Goal: Task Accomplishment & Management: Use online tool/utility

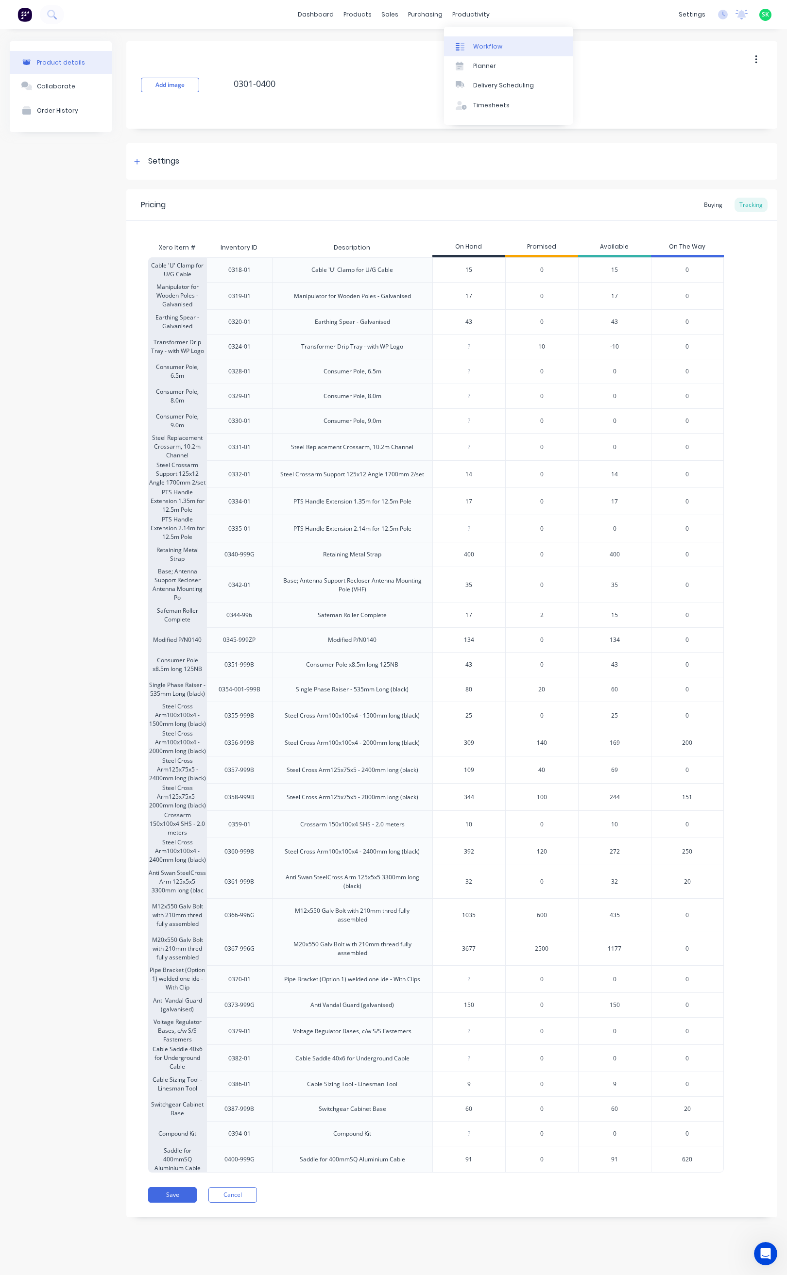
click at [469, 46] on div at bounding box center [462, 46] width 15 height 9
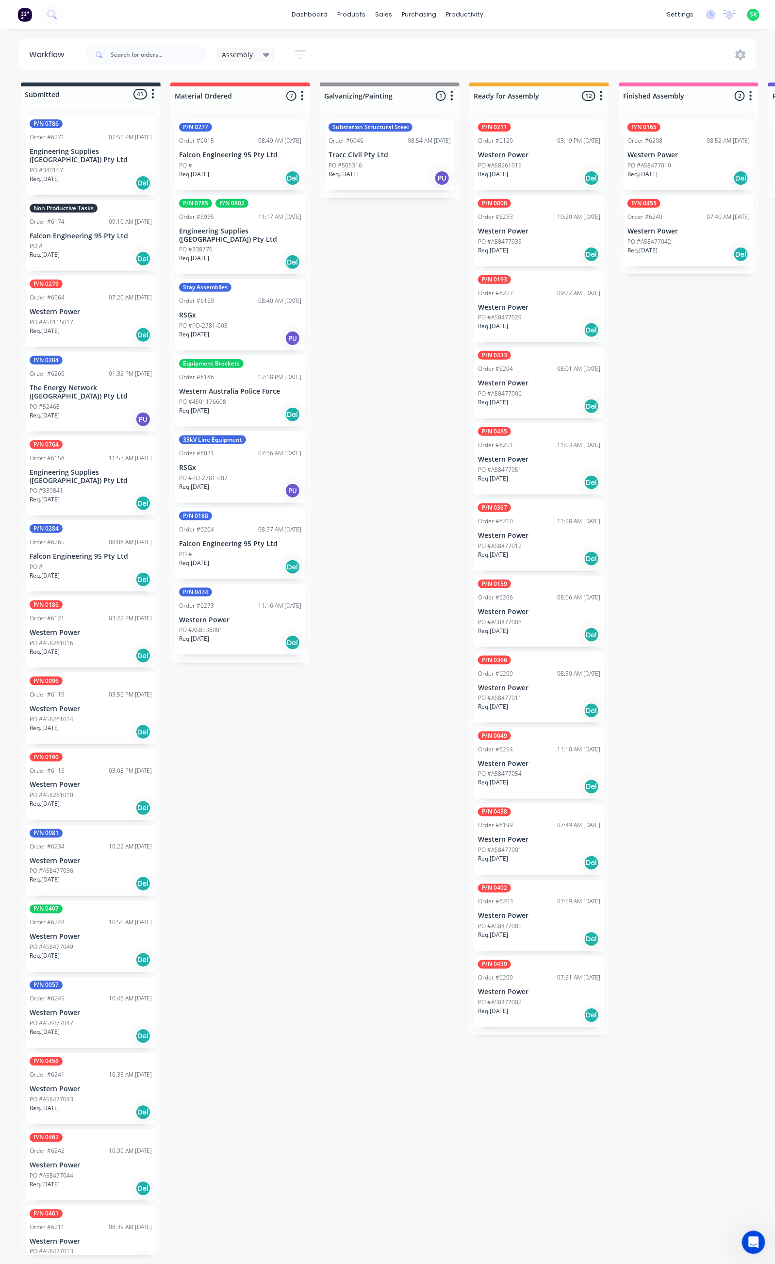
click at [530, 535] on p "Western Power" at bounding box center [539, 536] width 122 height 8
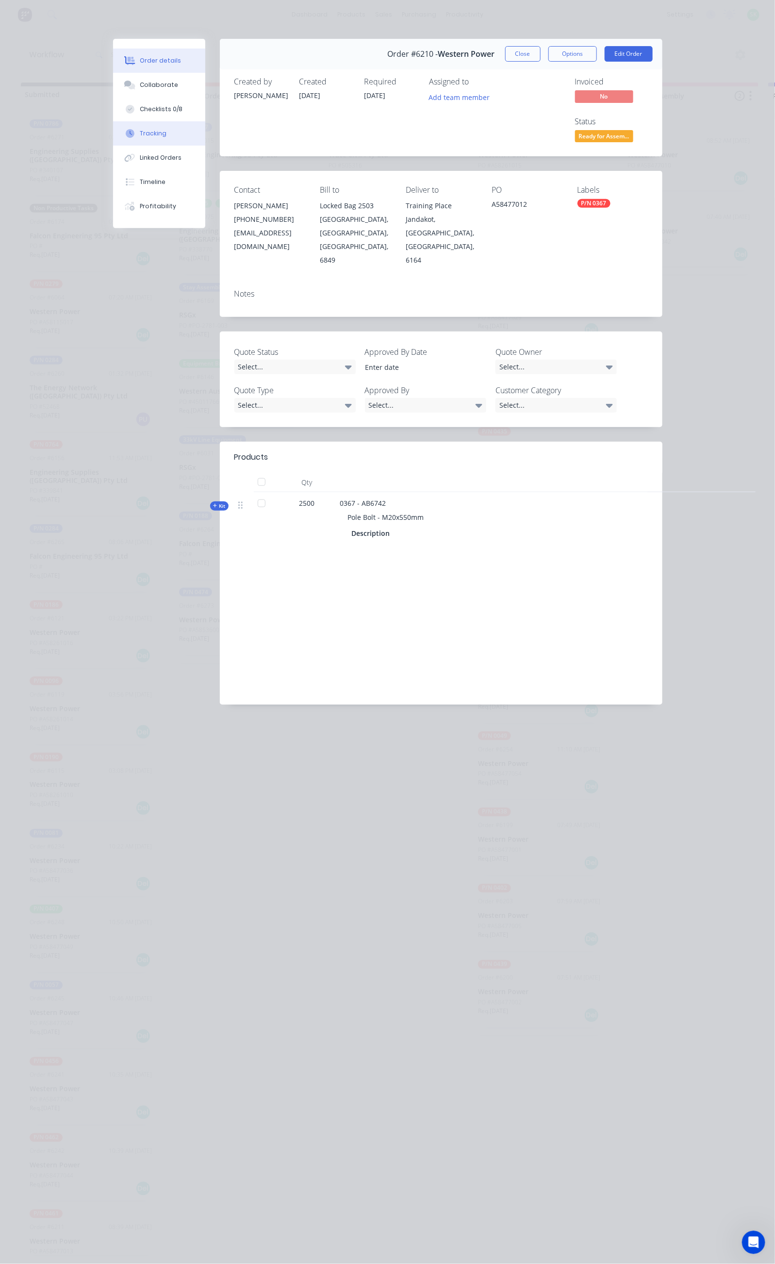
click at [113, 136] on button "Tracking" at bounding box center [159, 133] width 92 height 24
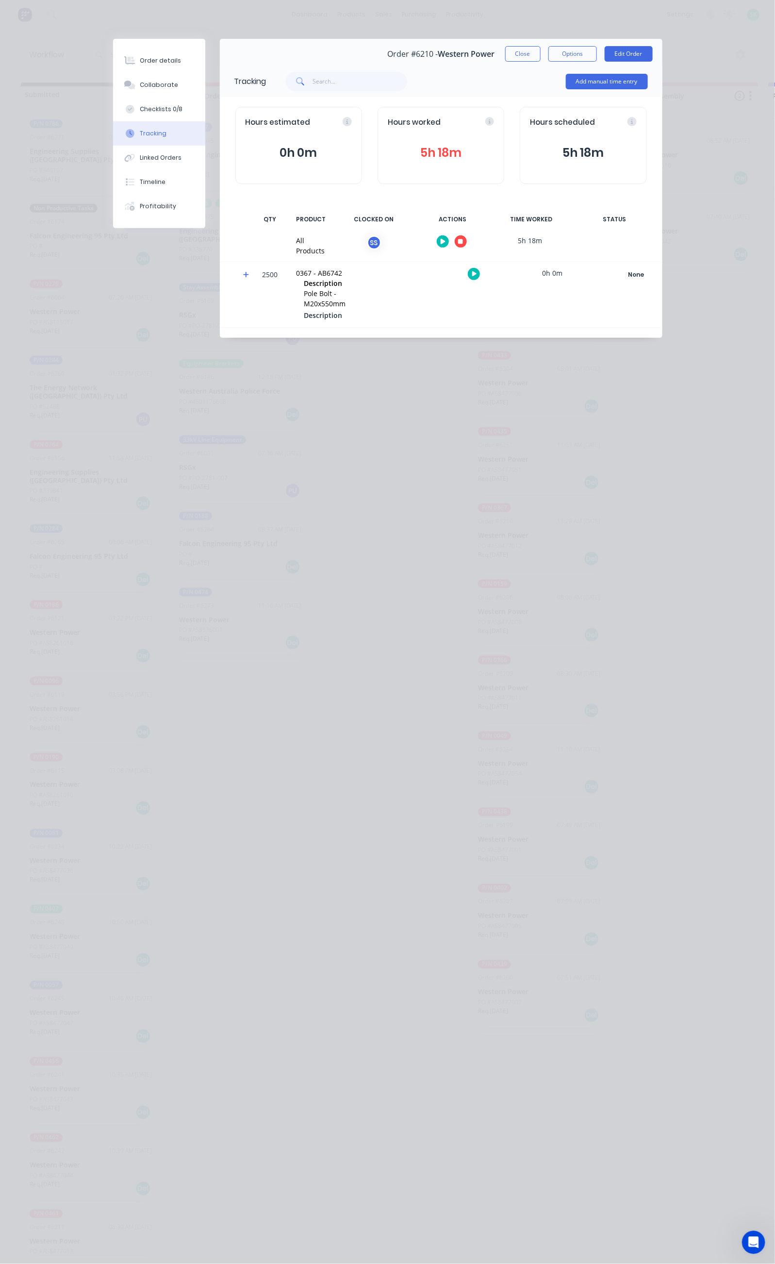
click at [376, 524] on div "Order details Collaborate Checklists 0/8 Tracking Linked Orders Timeline Profit…" at bounding box center [387, 632] width 775 height 1264
click at [463, 240] on icon "button" at bounding box center [460, 241] width 5 height 5
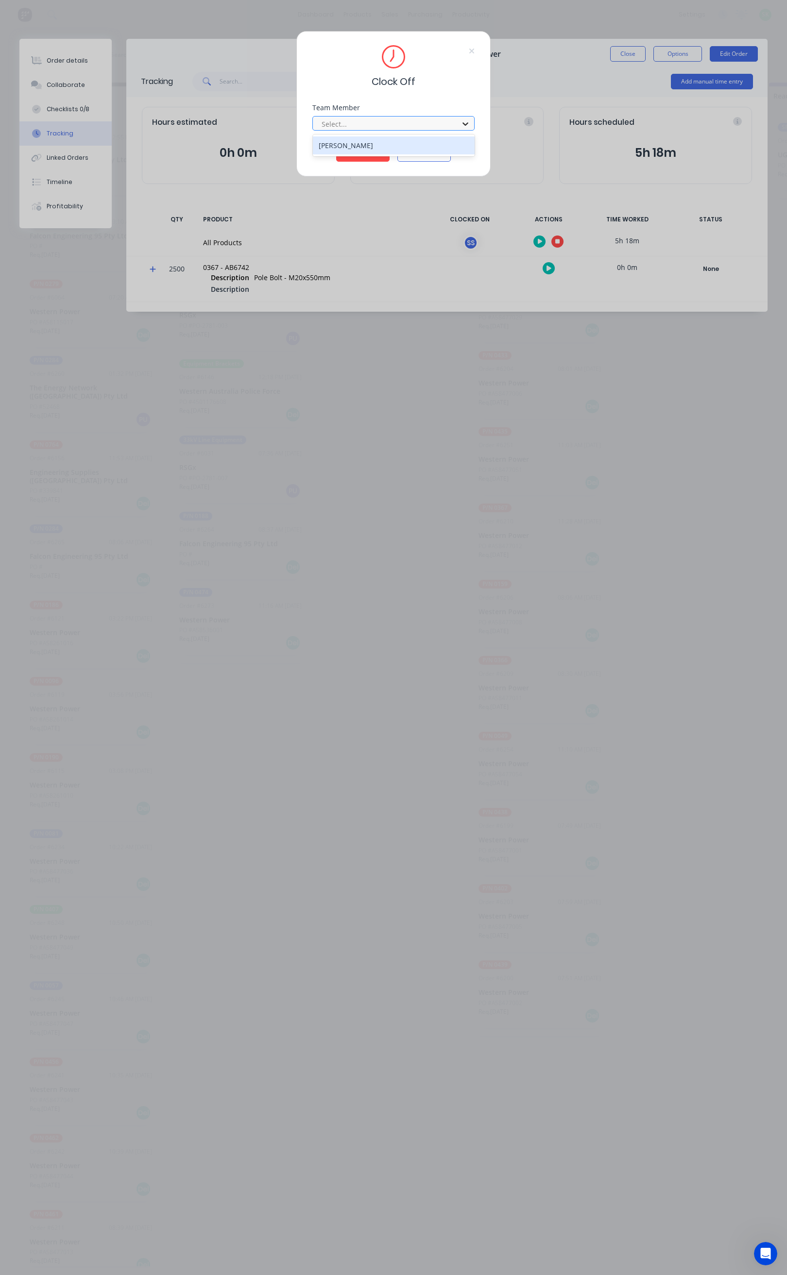
click at [471, 130] on div at bounding box center [464, 124] width 17 height 16
drag, startPoint x: 413, startPoint y: 141, endPoint x: 382, endPoint y: 154, distance: 33.7
click at [411, 142] on div "[PERSON_NAME]" at bounding box center [394, 145] width 162 height 18
click at [382, 154] on button "Clock Off" at bounding box center [362, 154] width 53 height 16
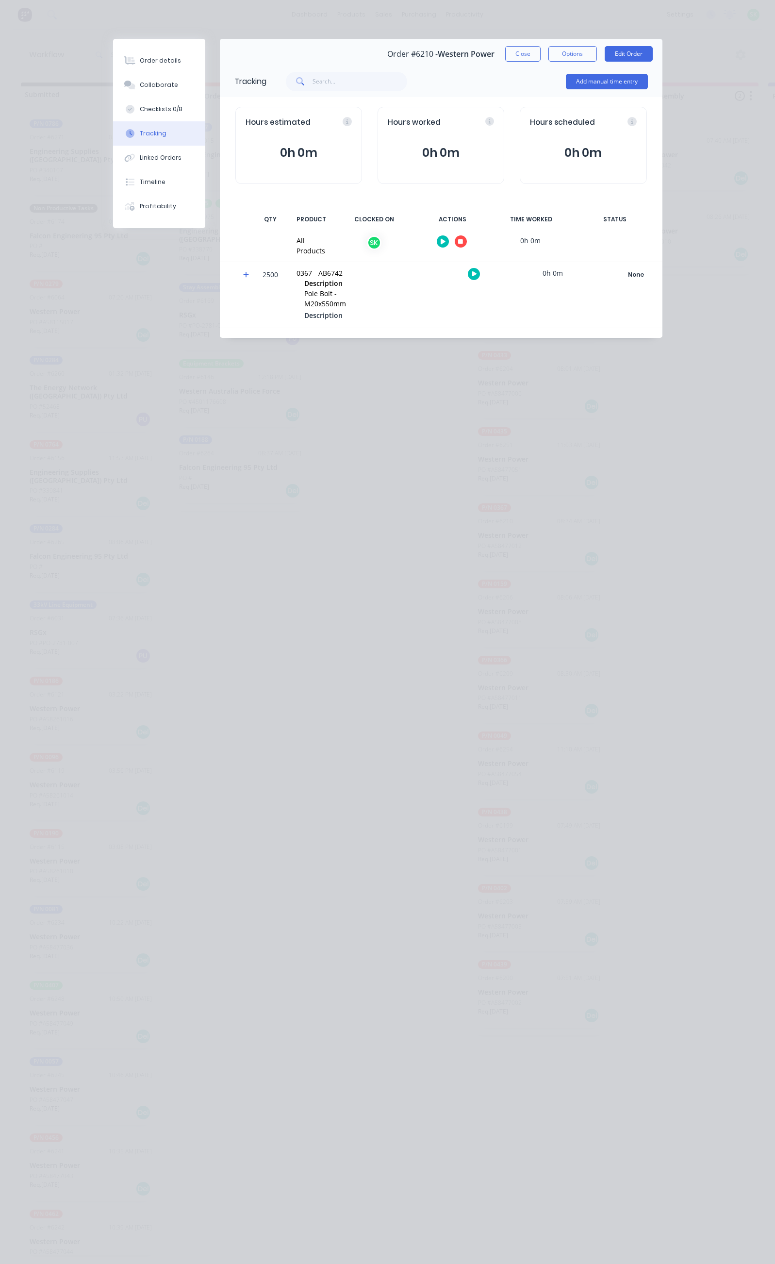
scroll to position [0, 80]
click at [463, 241] on icon "button" at bounding box center [460, 241] width 5 height 5
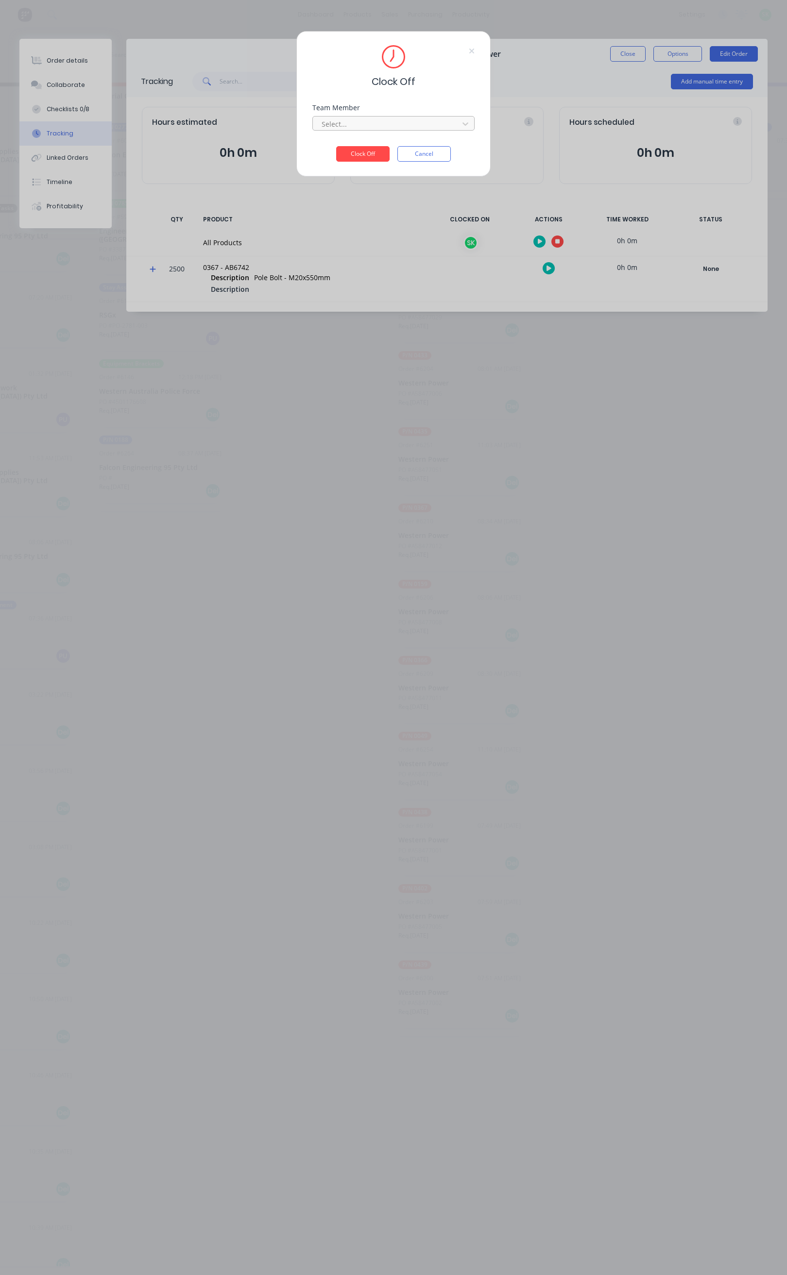
click at [407, 118] on div at bounding box center [386, 124] width 133 height 12
click at [331, 147] on div "[PERSON_NAME]" at bounding box center [314, 145] width 162 height 18
click at [372, 156] on button "Clock Off" at bounding box center [362, 154] width 53 height 16
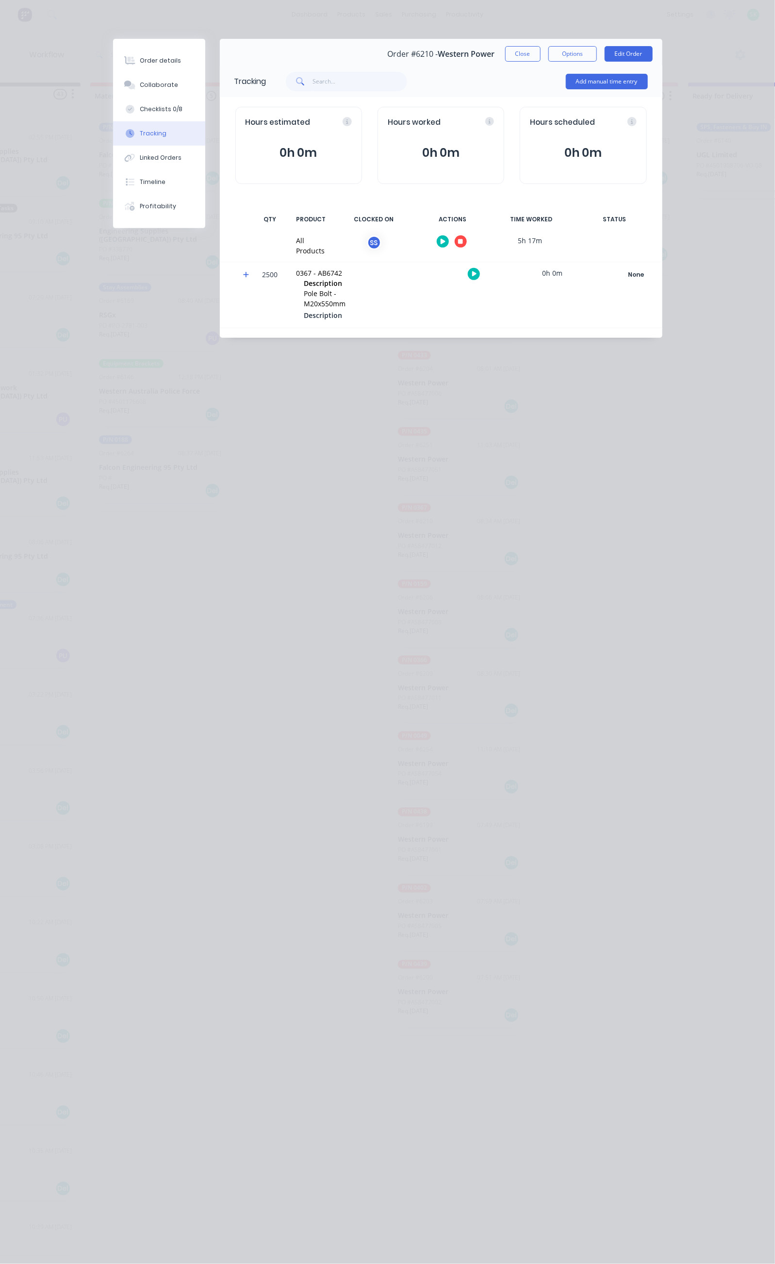
click at [541, 62] on button "Close" at bounding box center [522, 54] width 35 height 16
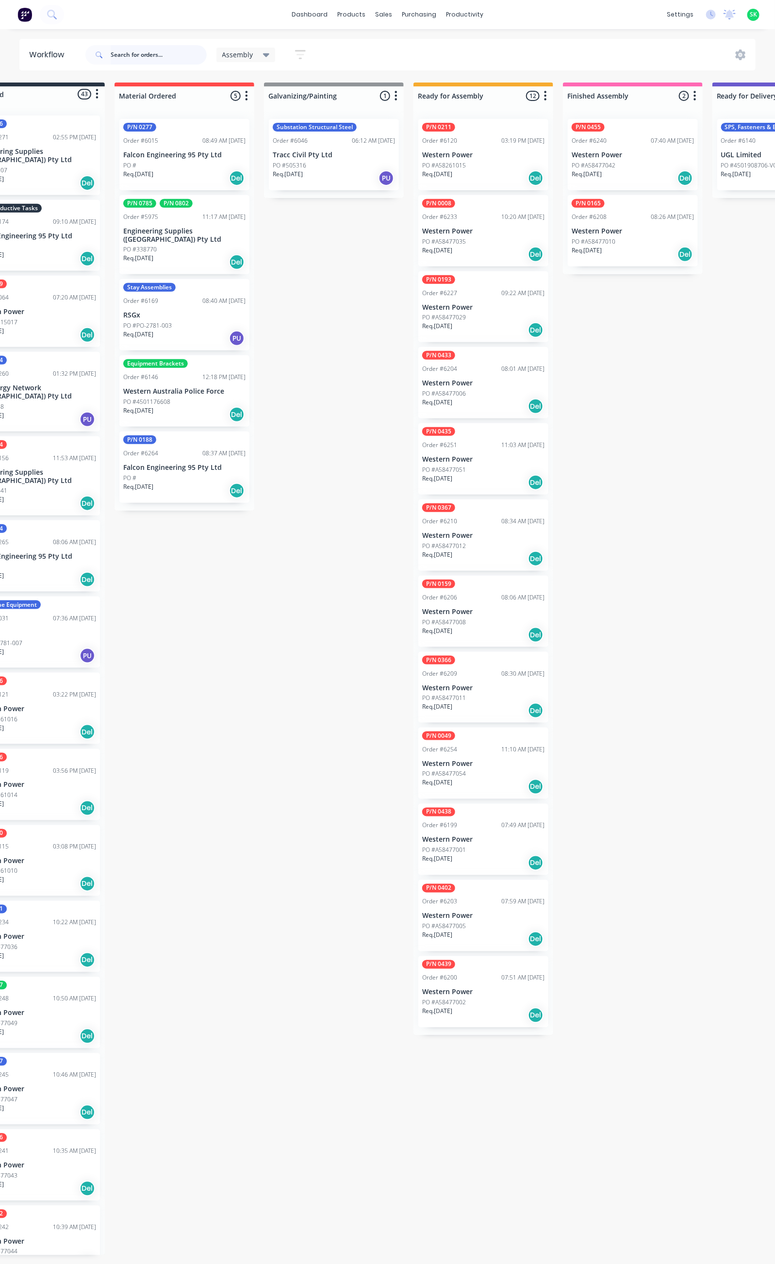
scroll to position [0, 0]
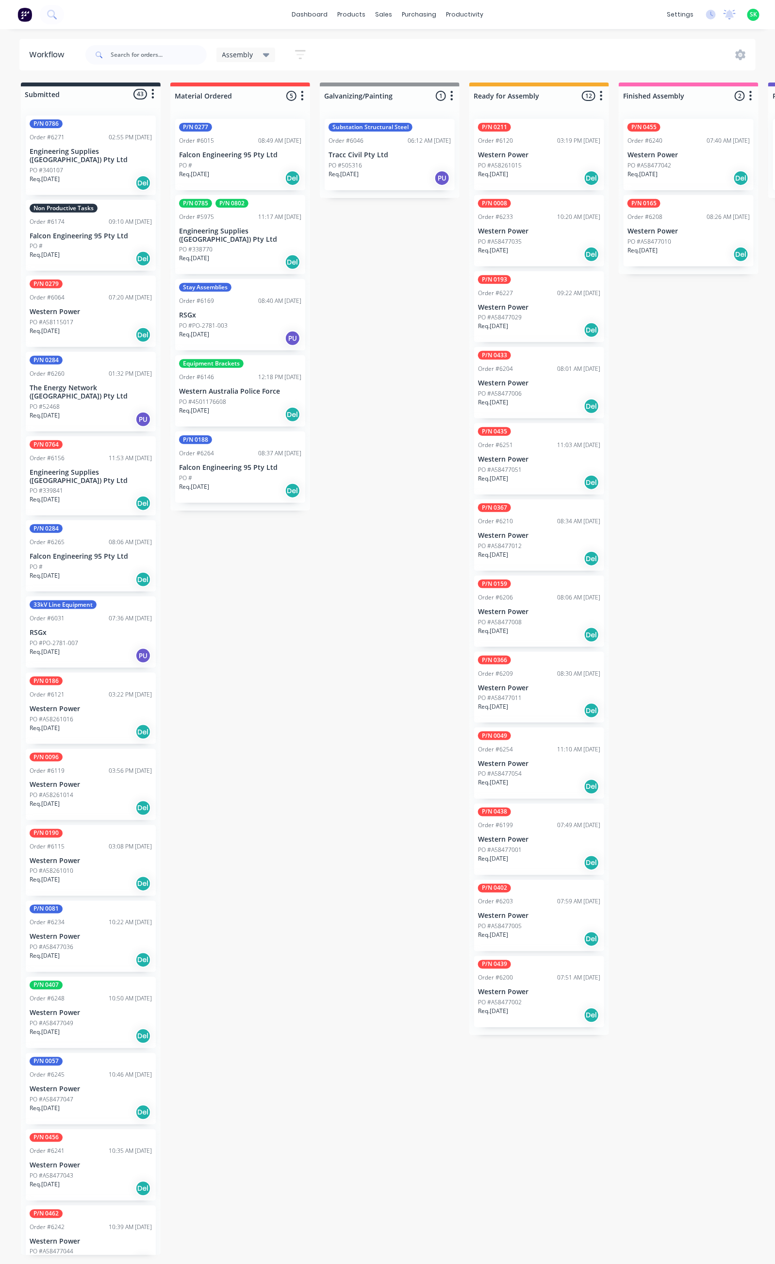
click at [89, 232] on p "Falcon Engineering 95 Pty Ltd" at bounding box center [91, 236] width 122 height 8
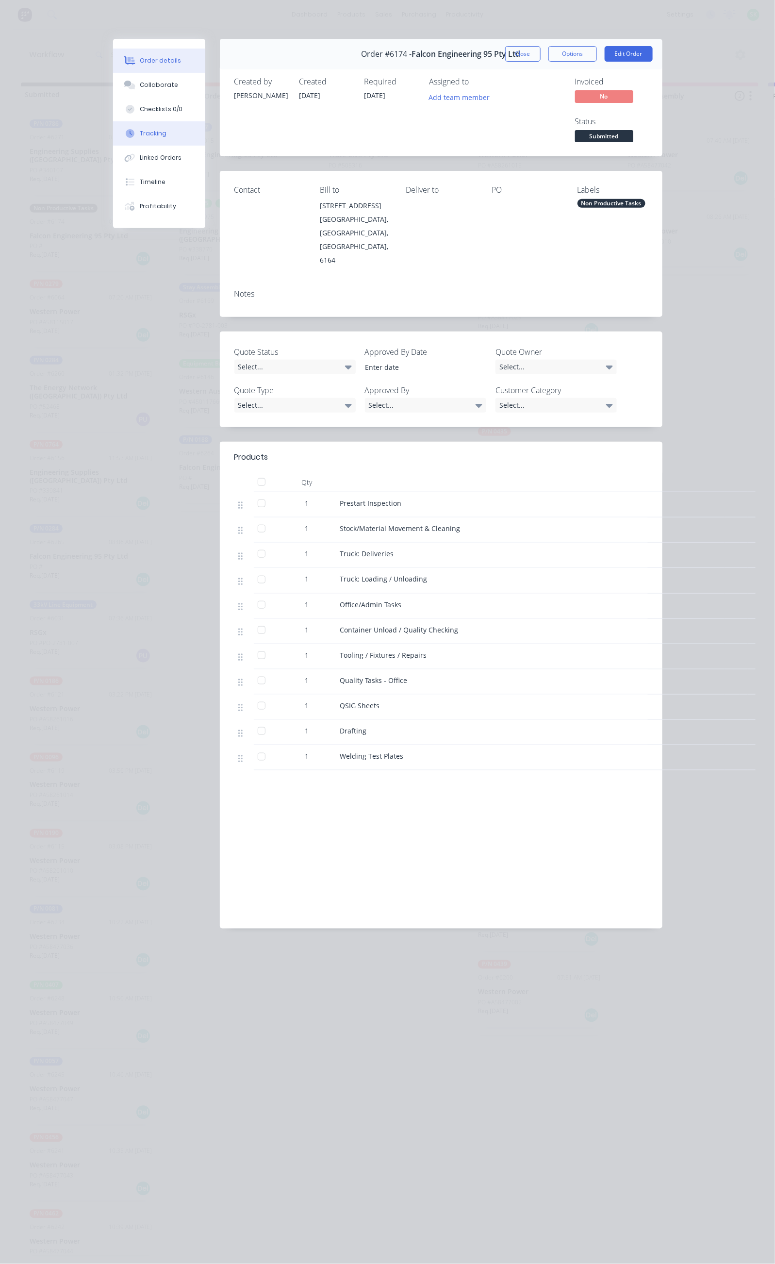
click at [140, 134] on div "Tracking" at bounding box center [153, 133] width 27 height 9
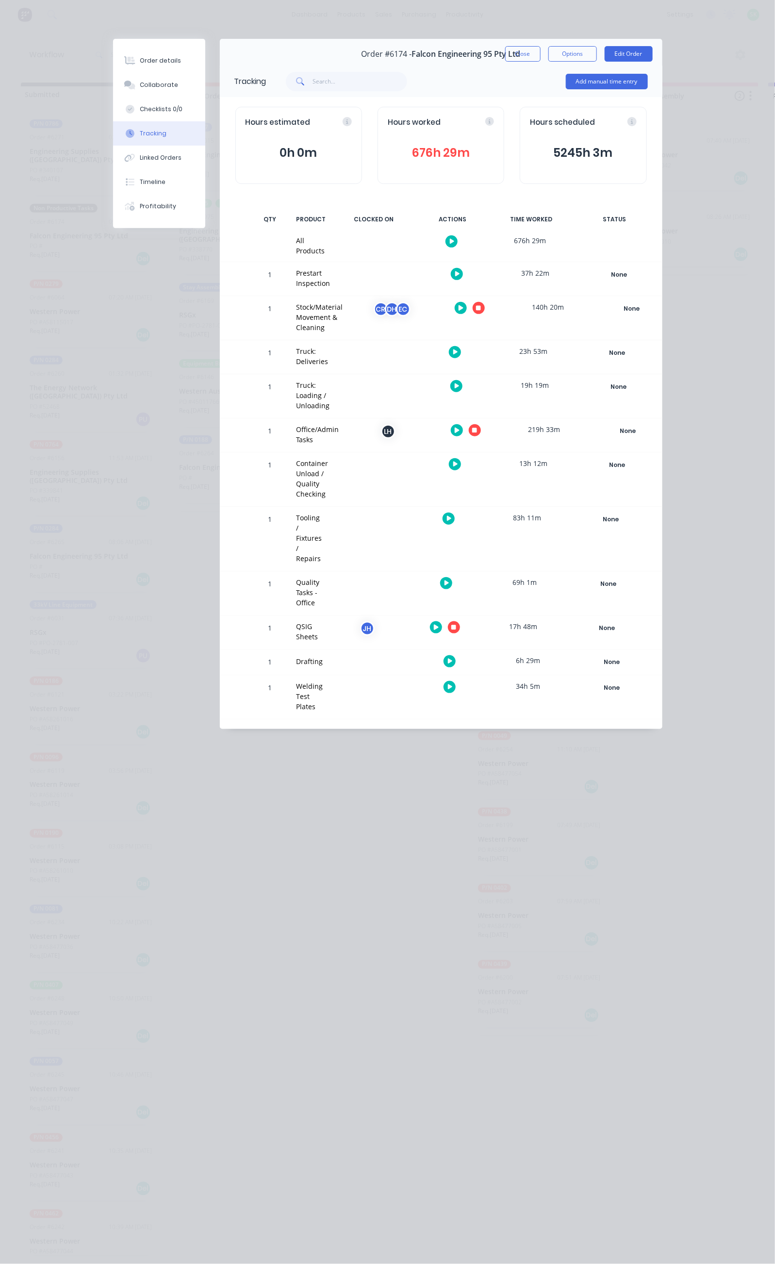
click at [477, 428] on icon "button" at bounding box center [474, 430] width 5 height 5
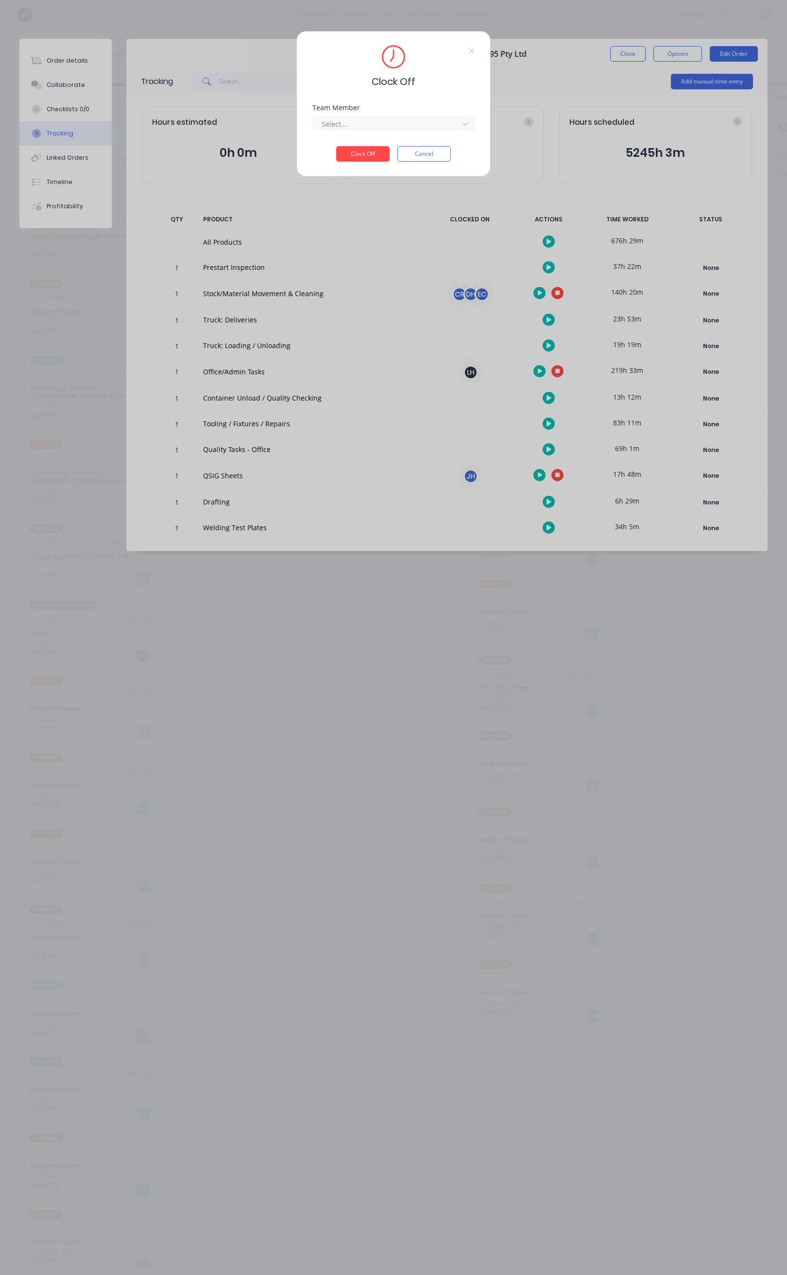
click at [533, 359] on div "Clock Off Team Member Select... Clock Off Cancel" at bounding box center [393, 637] width 787 height 1275
drag, startPoint x: 505, startPoint y: 353, endPoint x: 481, endPoint y: 296, distance: 61.4
click at [505, 351] on div "Clock Off Team Member Select... Clock Off Cancel" at bounding box center [393, 637] width 787 height 1275
click at [437, 162] on div "Clock Off Team Member Select... Clock Off Cancel" at bounding box center [393, 104] width 194 height 146
click at [436, 159] on button "Cancel" at bounding box center [423, 154] width 53 height 16
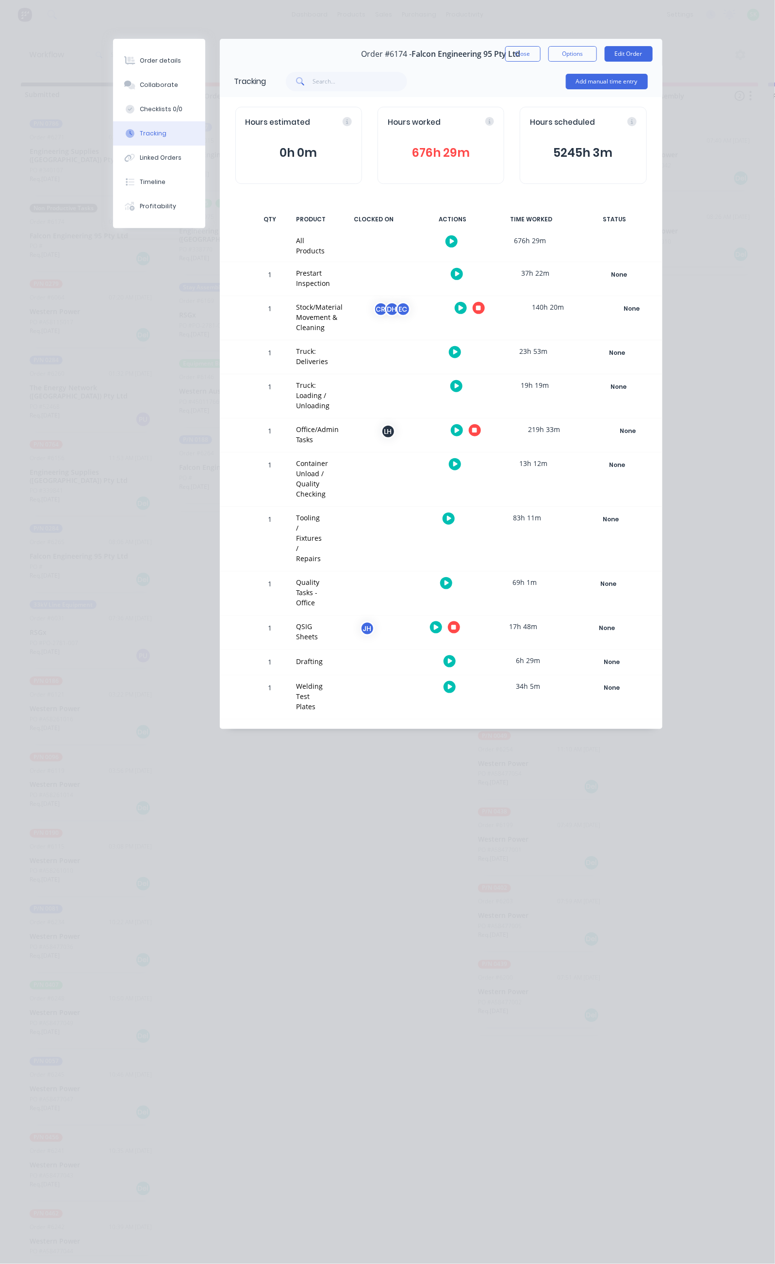
click at [396, 424] on div "LH" at bounding box center [388, 431] width 15 height 15
click at [460, 428] on icon "button" at bounding box center [457, 430] width 5 height 5
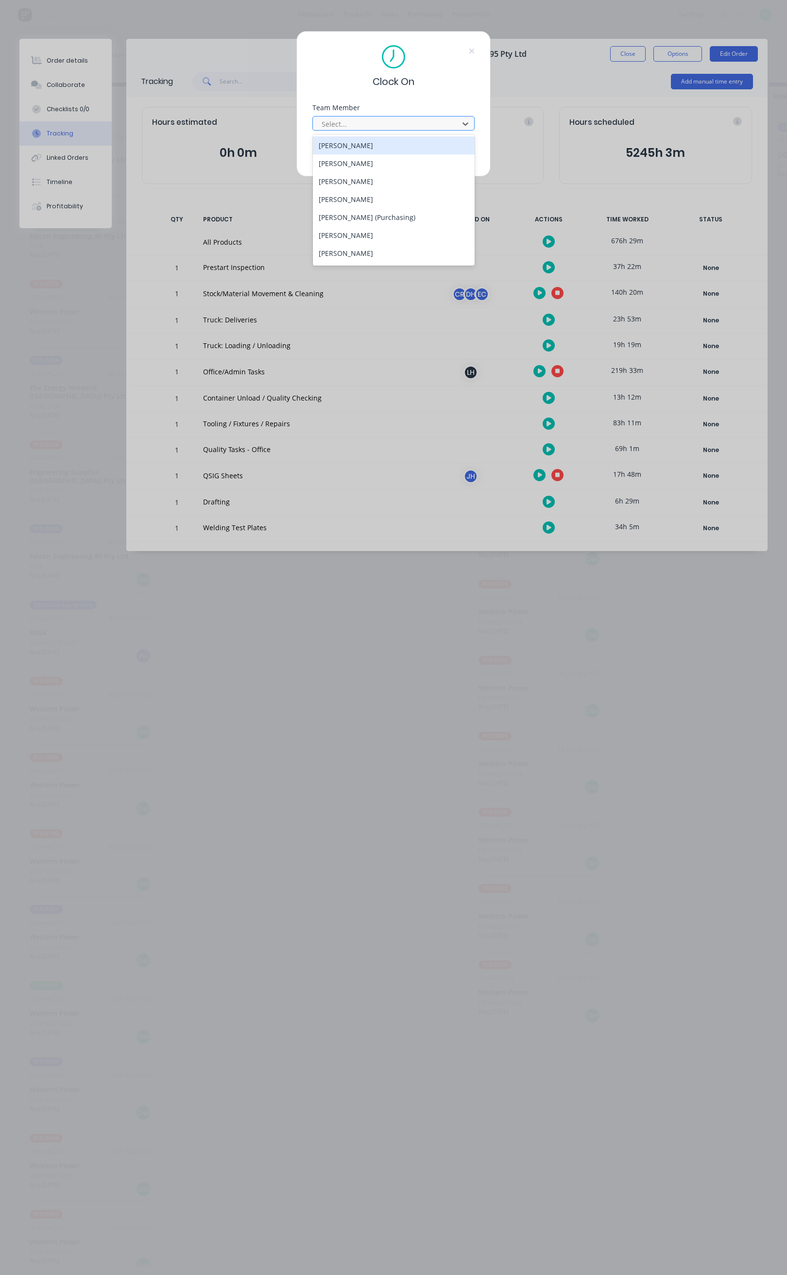
click at [443, 123] on div at bounding box center [386, 124] width 133 height 12
type input "st"
click at [369, 148] on div "[PERSON_NAME]" at bounding box center [394, 145] width 162 height 18
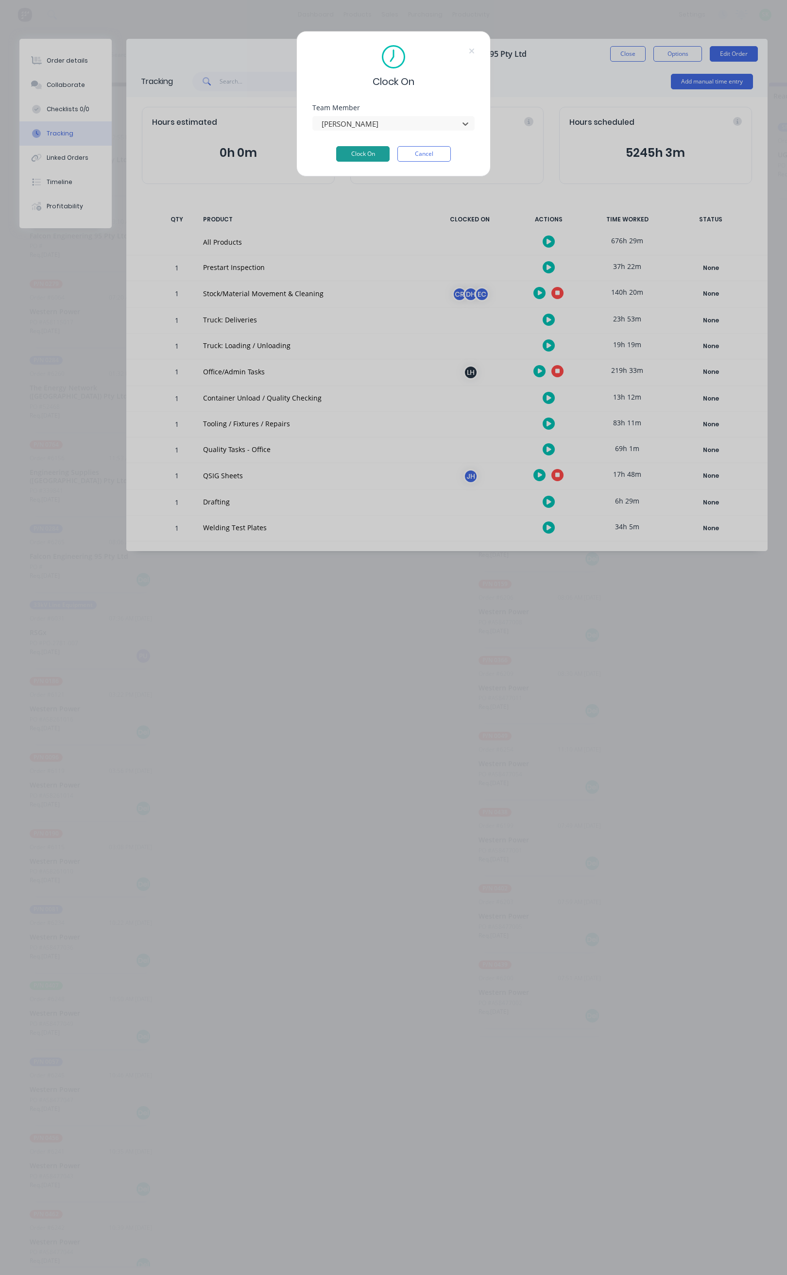
click at [379, 157] on button "Clock On" at bounding box center [362, 154] width 53 height 16
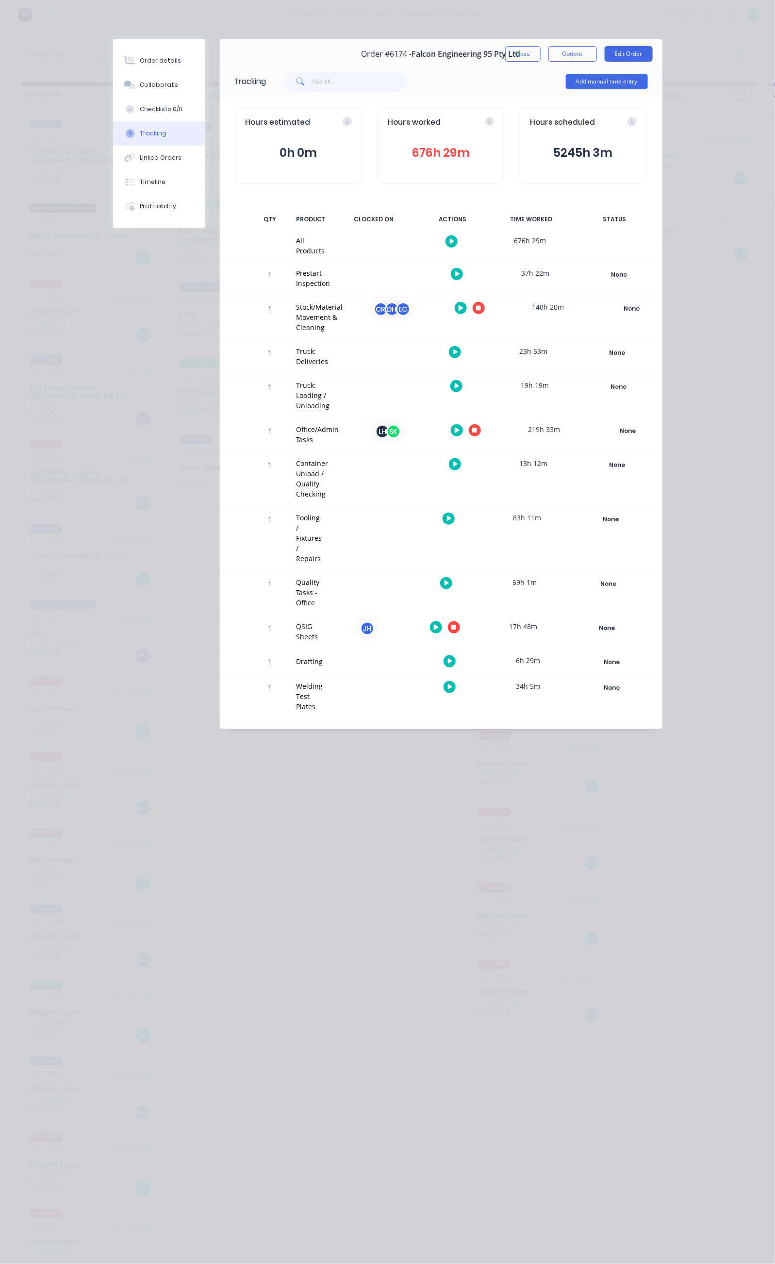
click at [477, 428] on icon "button" at bounding box center [474, 430] width 5 height 5
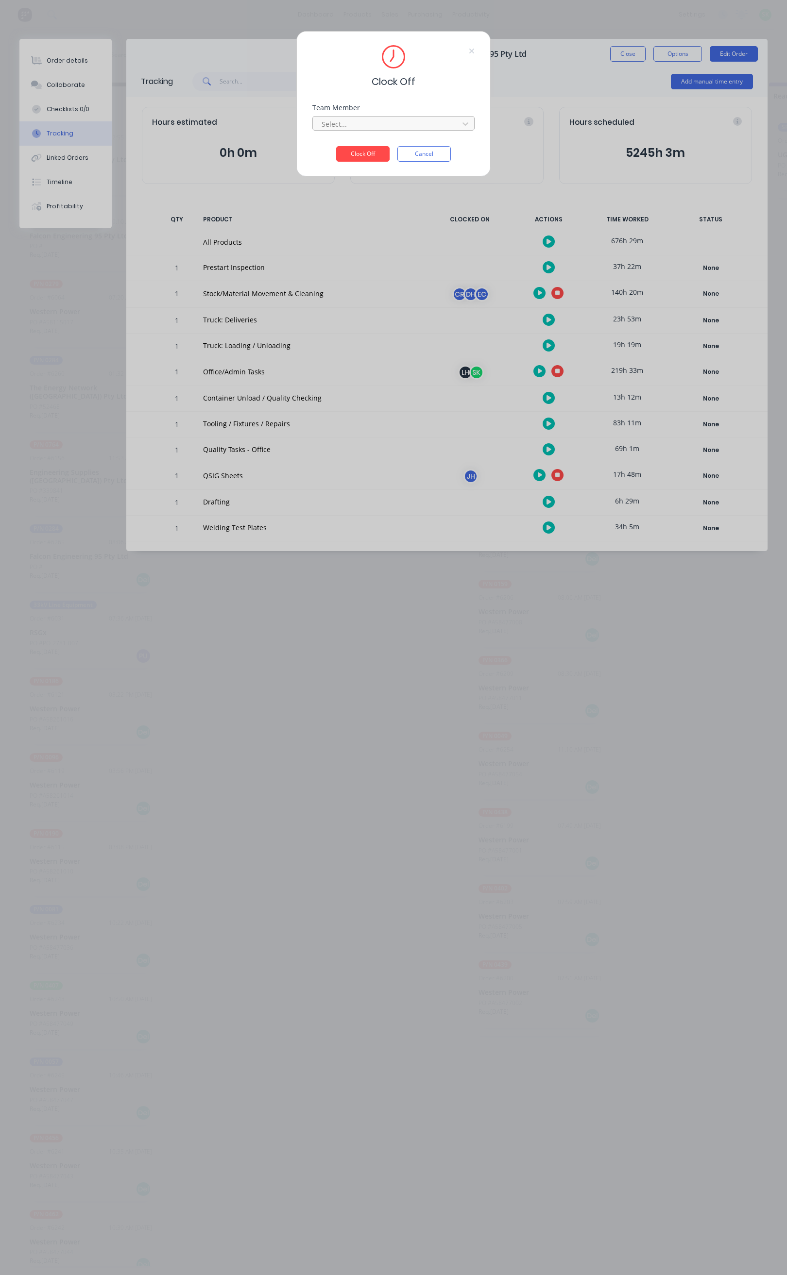
click at [430, 131] on div "Select..." at bounding box center [387, 124] width 139 height 15
click at [376, 162] on div "[PERSON_NAME]" at bounding box center [394, 163] width 162 height 18
click at [369, 156] on button "Clock Off" at bounding box center [362, 154] width 53 height 16
